Goal: Understand process/instructions

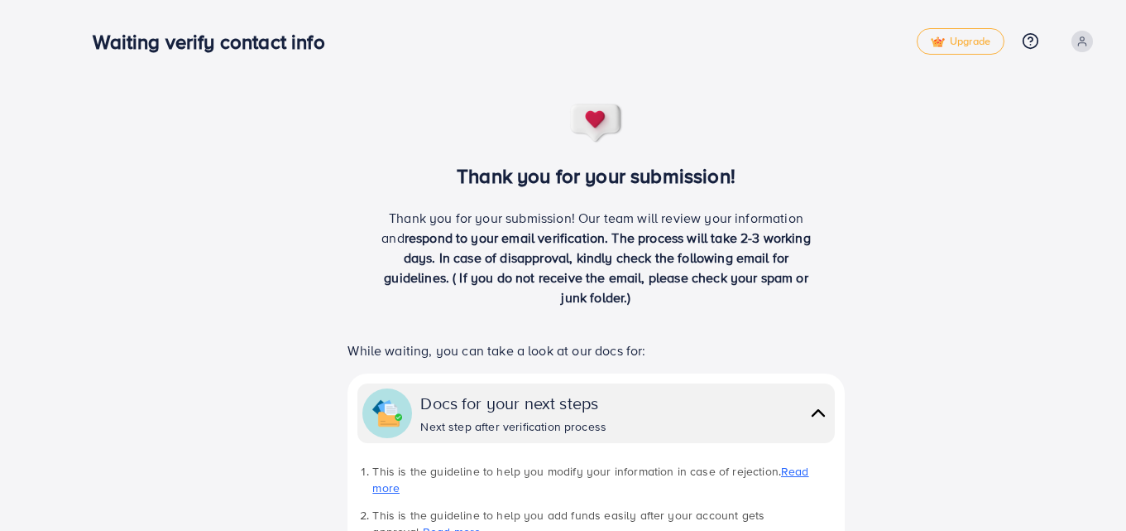
click at [775, 74] on div "Thank you for your submission! Thank you for your submission! Our team will rev…" at bounding box center [596, 464] width 1060 height 929
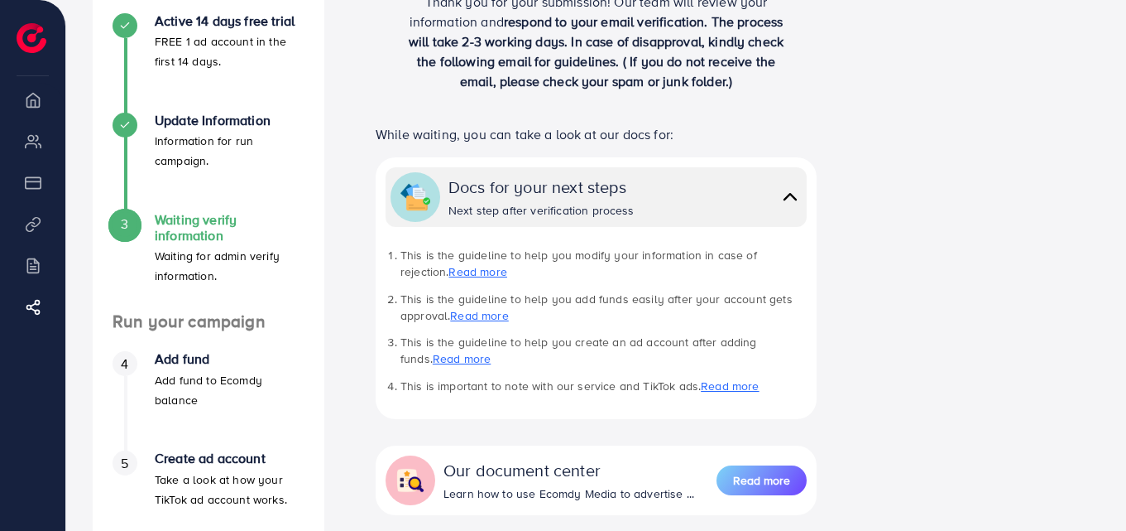
scroll to position [209, 0]
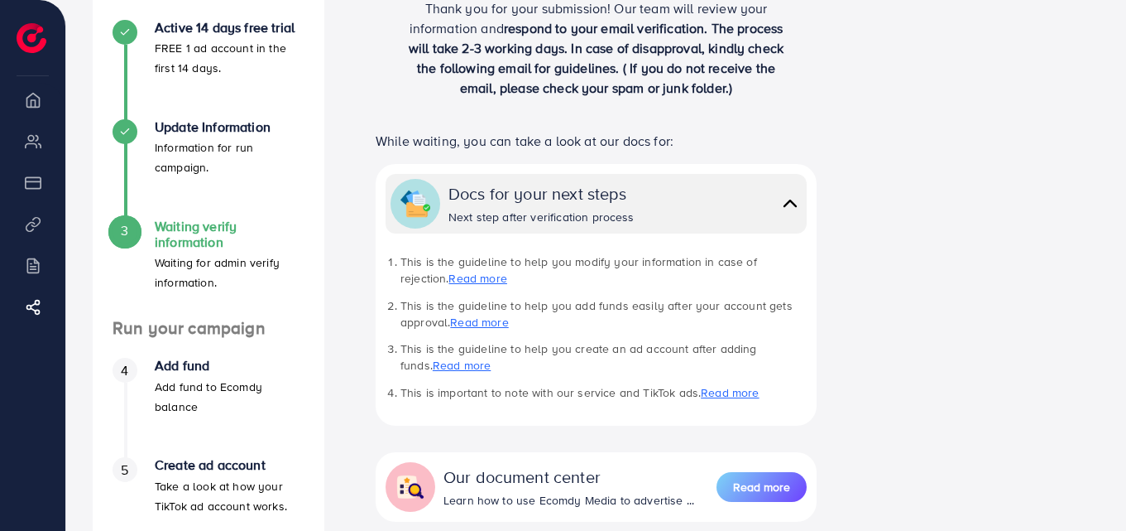
click at [128, 234] on span "3" at bounding box center [124, 230] width 7 height 19
click at [167, 234] on h4 "Waiting verify information" at bounding box center [230, 234] width 150 height 31
click at [37, 308] on icon at bounding box center [37, 307] width 17 height 17
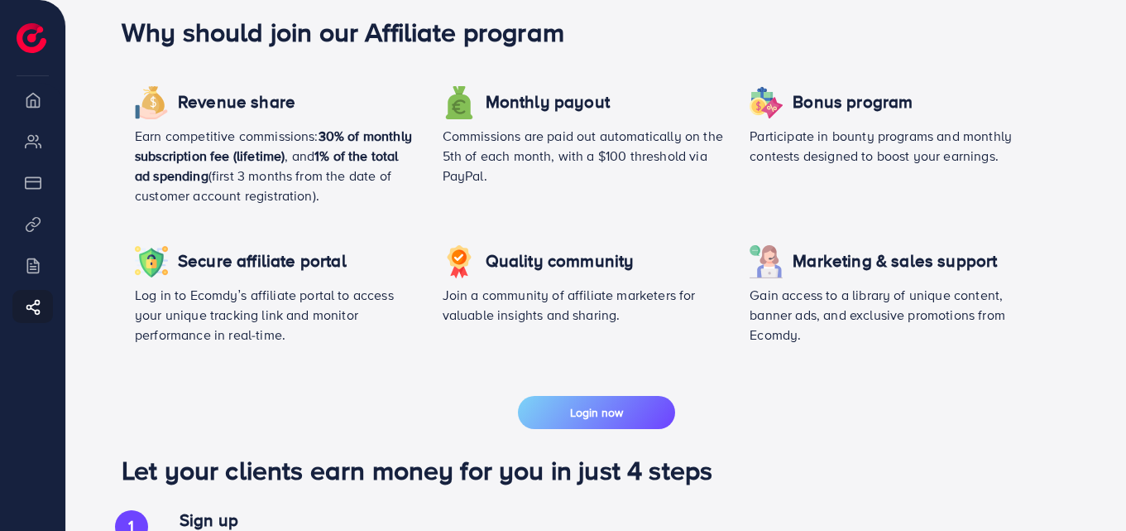
scroll to position [497, 0]
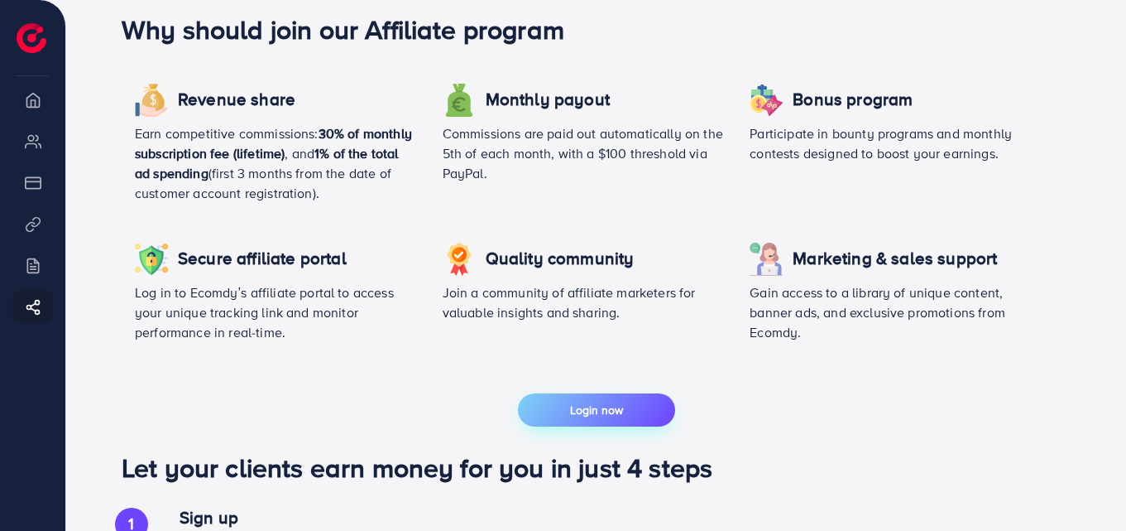
click at [634, 399] on button "Login now" at bounding box center [596, 409] width 157 height 33
drag, startPoint x: 32, startPoint y: 186, endPoint x: 25, endPoint y: 182, distance: 8.5
click at [25, 182] on li "Payment" at bounding box center [32, 182] width 65 height 33
click at [32, 182] on li "Payment" at bounding box center [32, 182] width 65 height 33
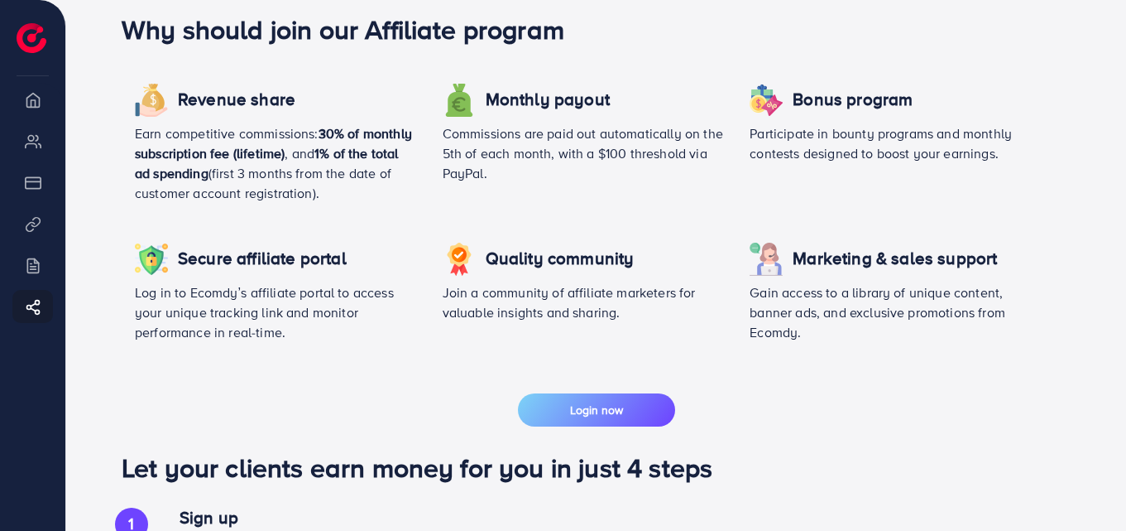
click at [32, 182] on li "Payment" at bounding box center [32, 182] width 65 height 33
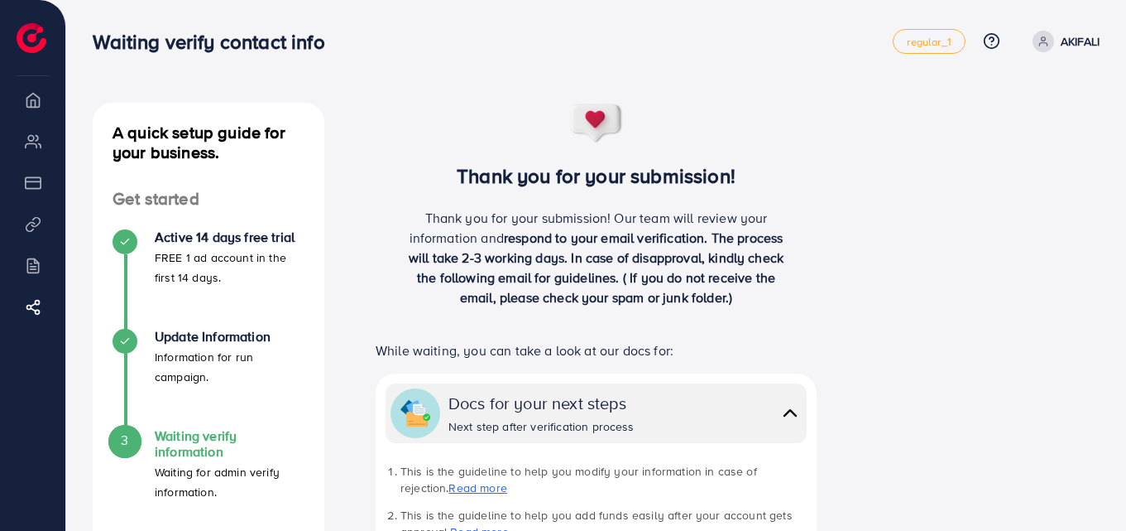
click at [713, 421] on div "Docs for your next steps Next step after verification process" at bounding box center [625, 413] width 353 height 44
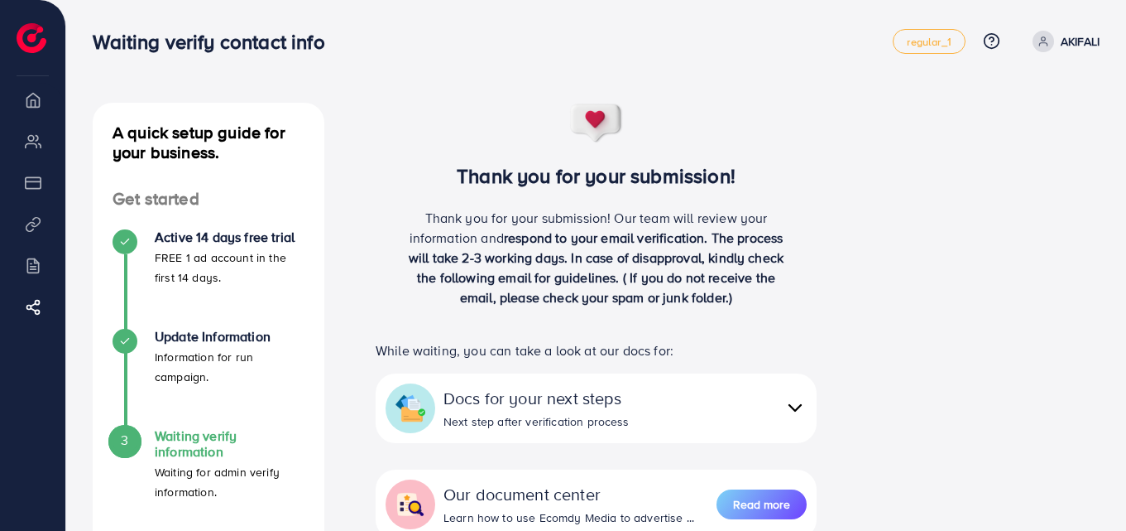
click at [713, 421] on div "Docs for your next steps Next step after verification process" at bounding box center [625, 408] width 363 height 44
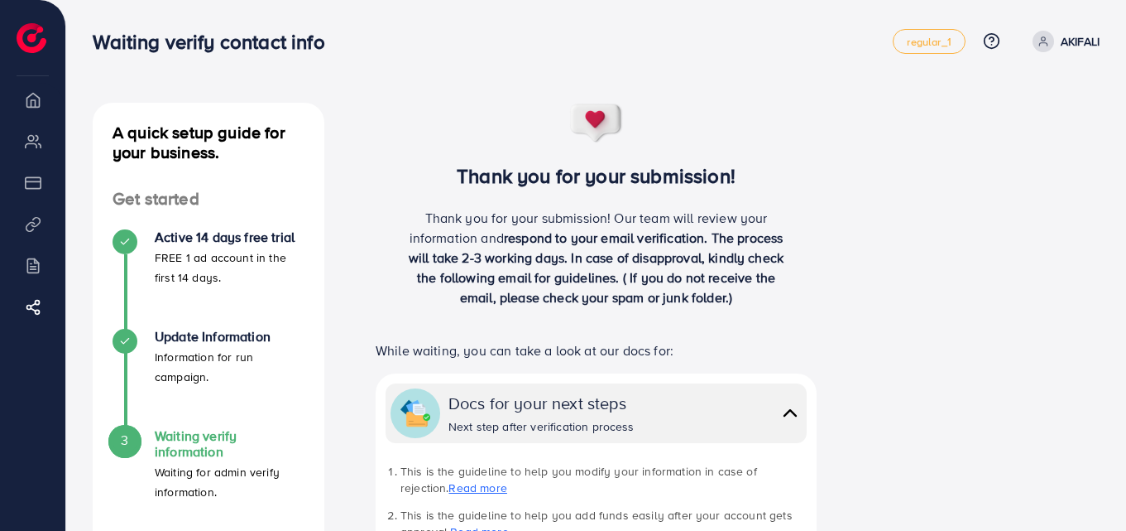
click at [713, 421] on div "Docs for your next steps Next step after verification process" at bounding box center [625, 413] width 353 height 44
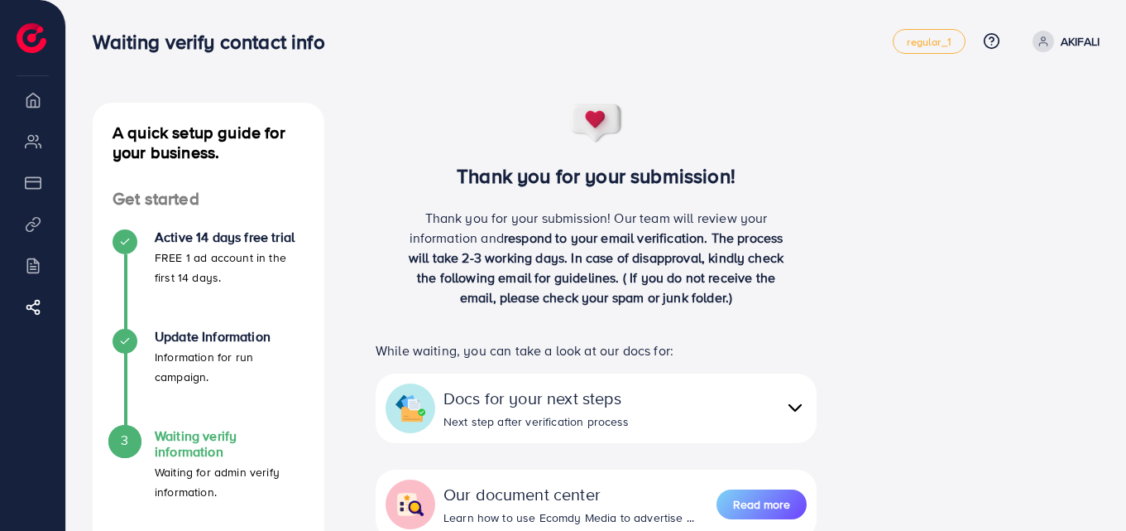
click at [610, 242] on span "respond to your email verification. The process will take 2-3 working days. In …" at bounding box center [596, 267] width 375 height 78
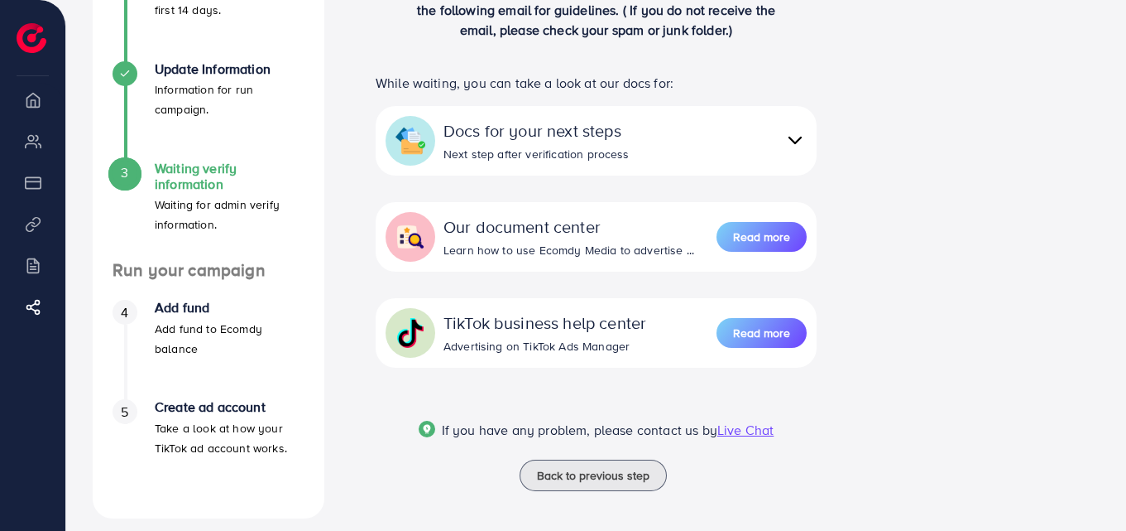
scroll to position [281, 0]
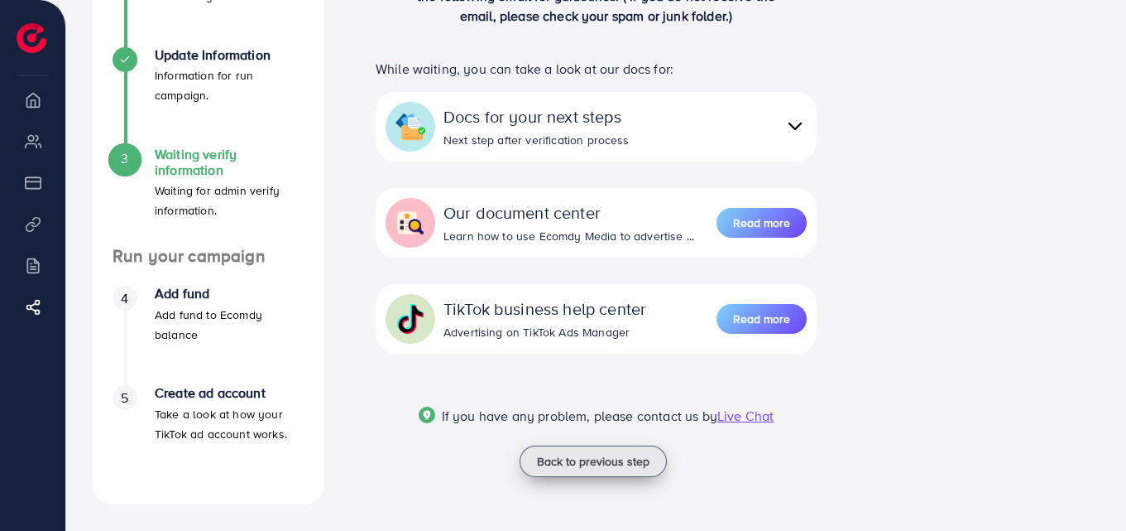
click at [618, 458] on span "Back to previous step" at bounding box center [593, 461] width 113 height 17
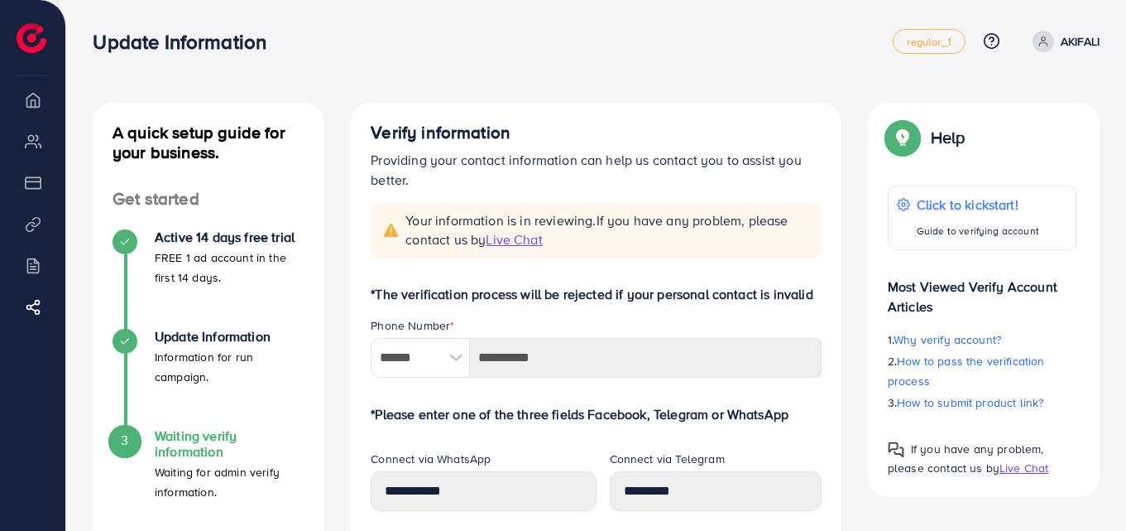
click at [538, 238] on span "Live Chat" at bounding box center [514, 239] width 56 height 18
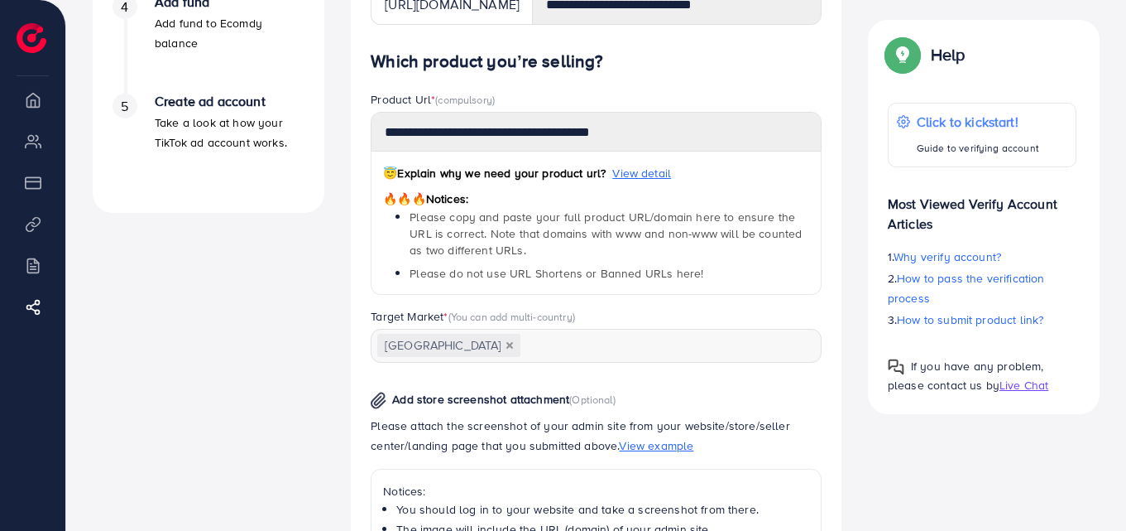
scroll to position [444, 0]
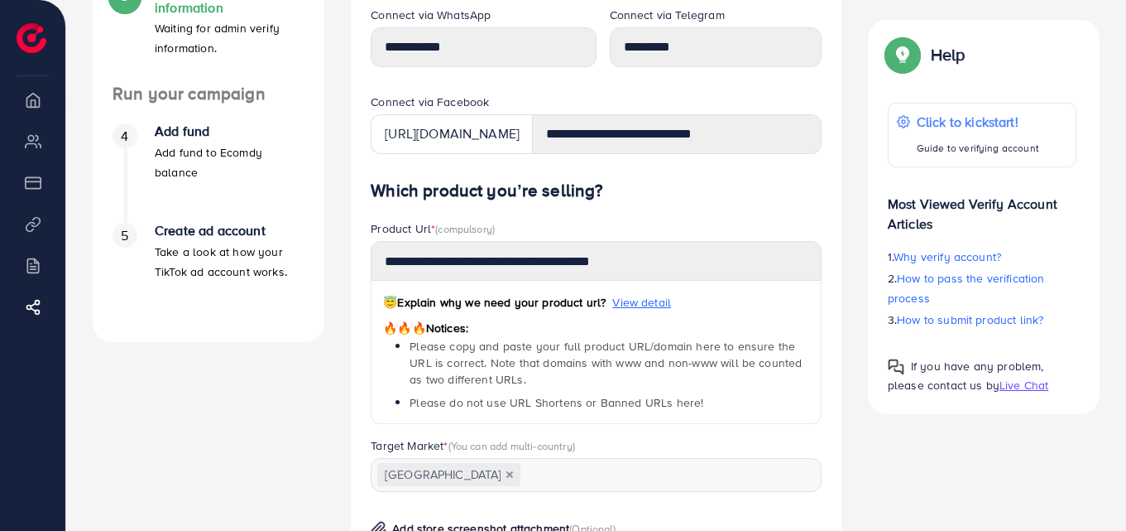
click at [199, 12] on h4 "Waiting verify information" at bounding box center [230, -1] width 150 height 31
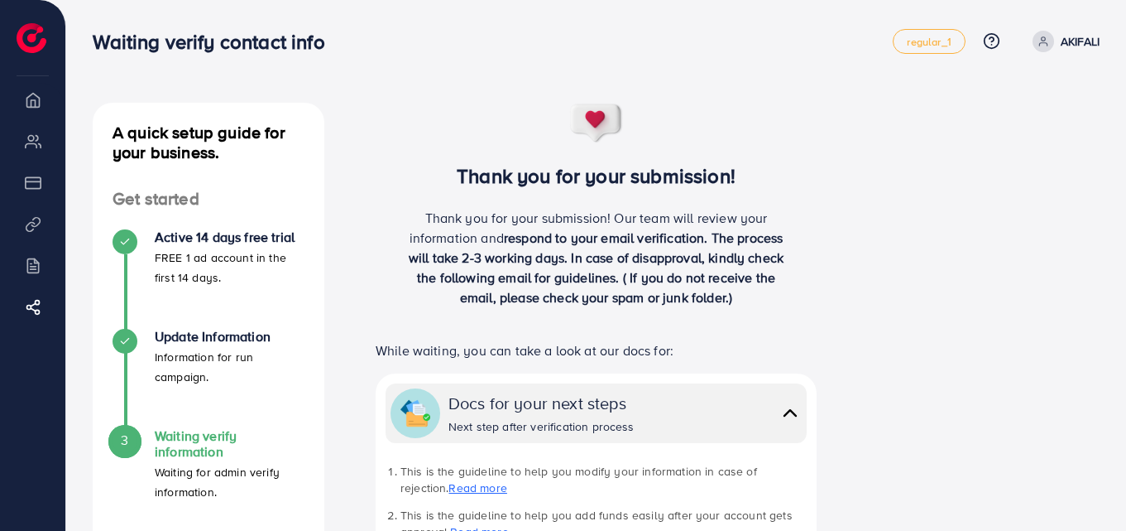
click at [1121, 228] on div "A quick setup guide for your business. Get started Active 14 days free trial FR…" at bounding box center [596, 498] width 1060 height 997
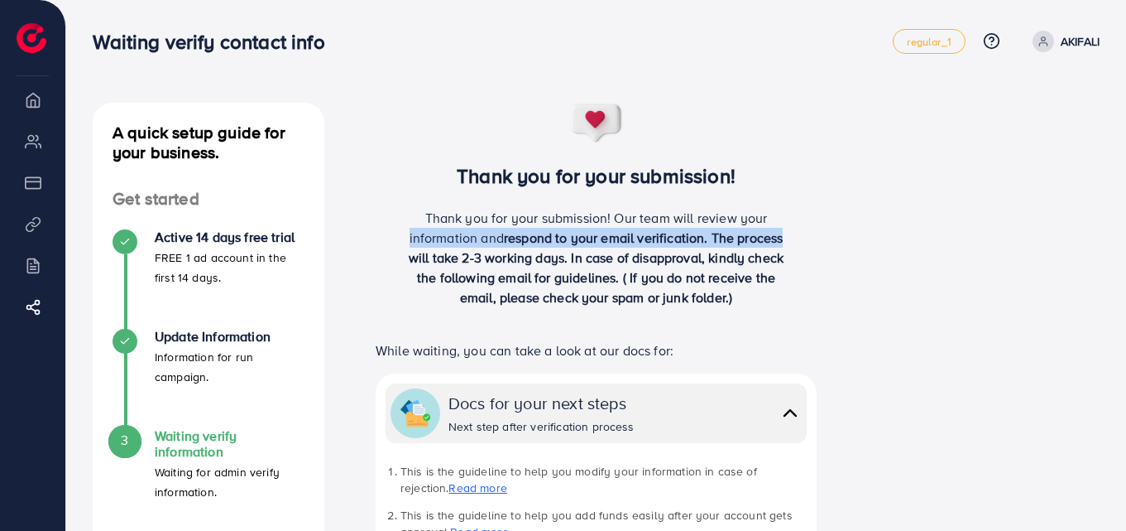
click at [1121, 226] on div "A quick setup guide for your business. Get started Active 14 days free trial FR…" at bounding box center [596, 498] width 1060 height 997
click at [1121, 224] on div "A quick setup guide for your business. Get started Active 14 days free trial FR…" at bounding box center [596, 498] width 1060 height 997
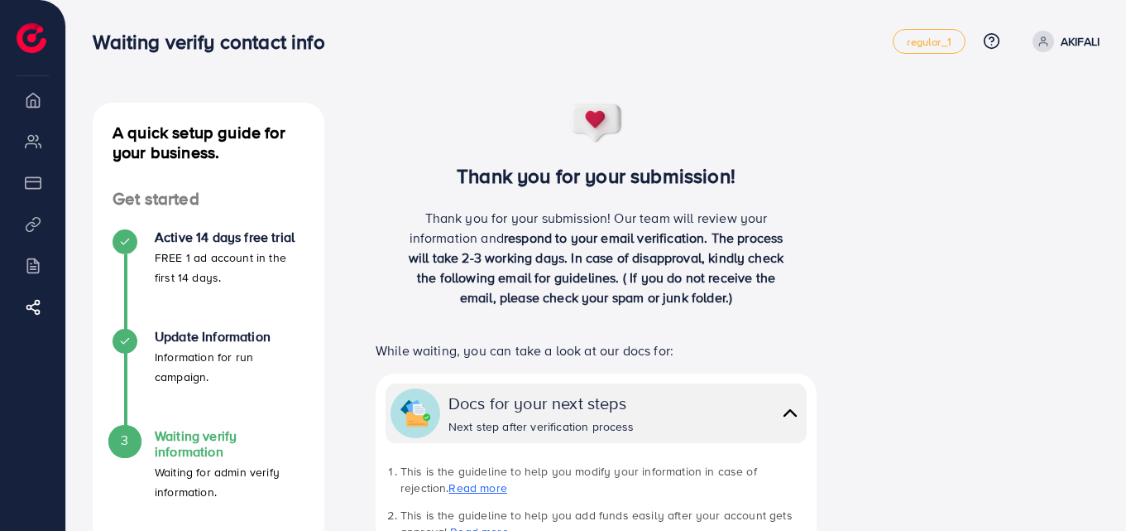
click at [1121, 228] on div "A quick setup guide for your business. Get started Active 14 days free trial FR…" at bounding box center [596, 498] width 1060 height 997
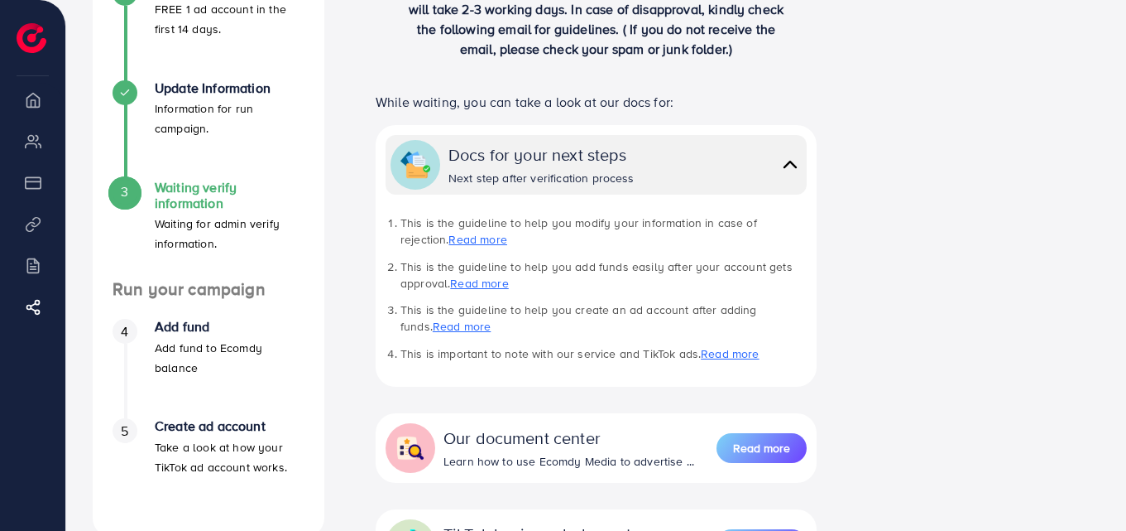
scroll to position [228, 0]
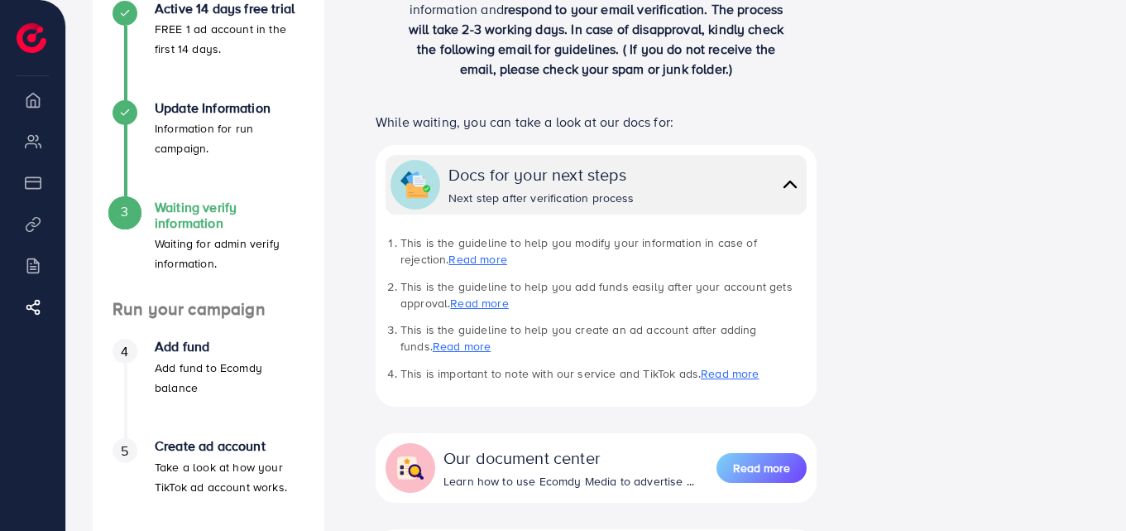
click at [623, 185] on div "Docs for your next steps" at bounding box center [542, 174] width 186 height 24
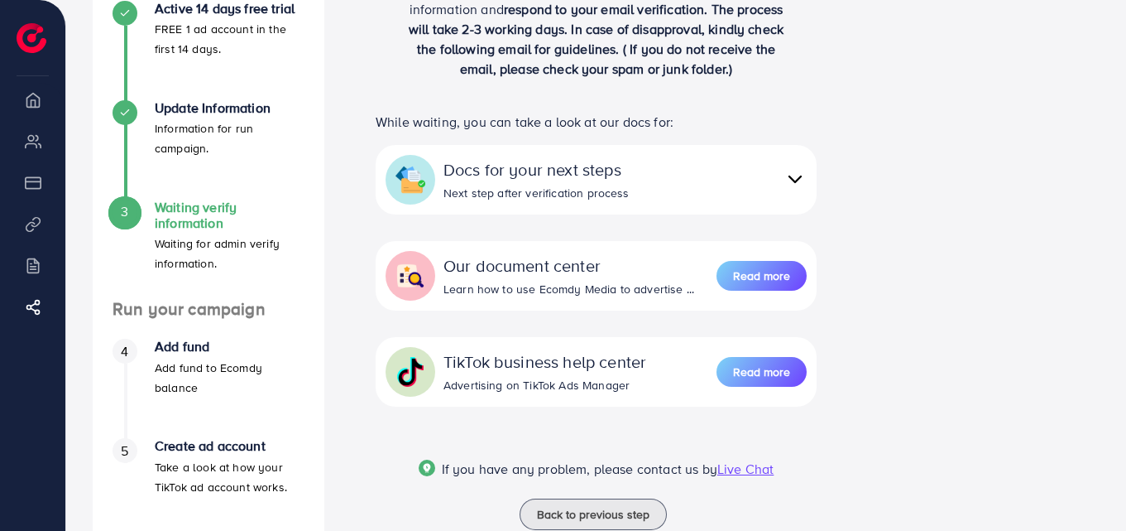
click at [418, 375] on img at bounding box center [411, 372] width 30 height 30
click at [535, 174] on div "Docs for your next steps" at bounding box center [537, 169] width 186 height 24
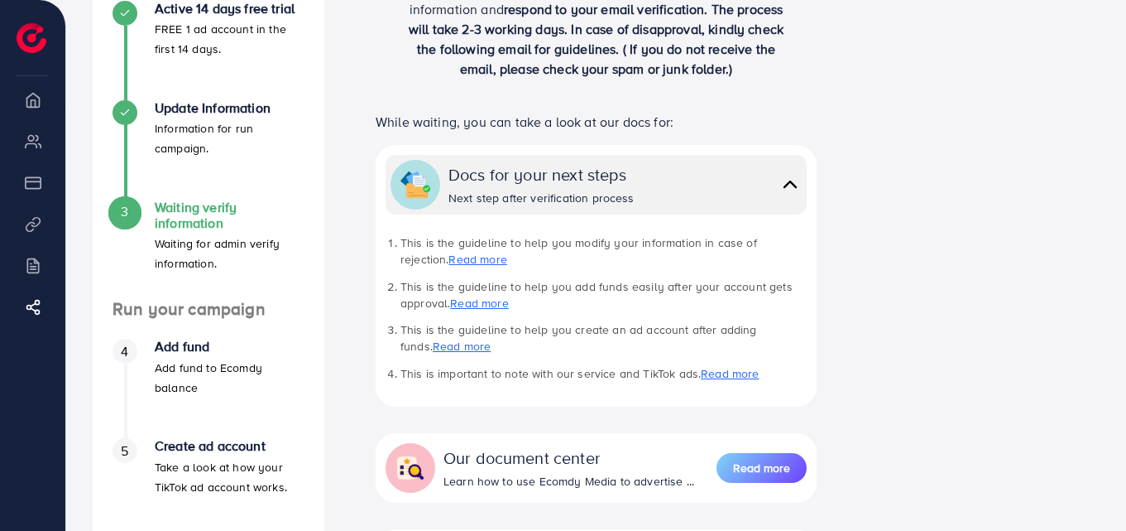
click at [494, 180] on div "Docs for your next steps" at bounding box center [542, 174] width 186 height 24
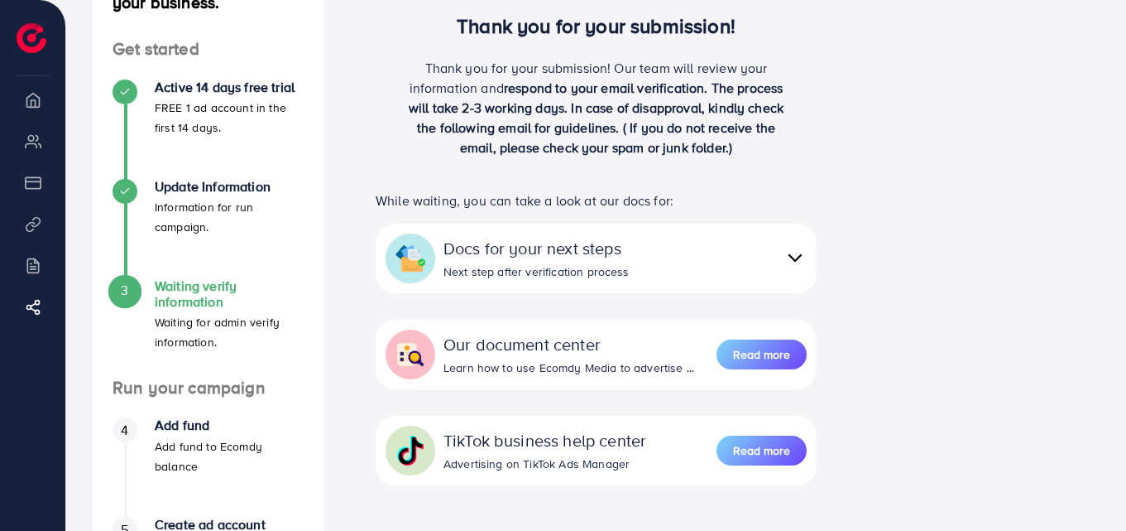
scroll to position [281, 0]
